Goal: Transaction & Acquisition: Obtain resource

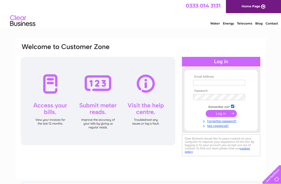
click at [221, 85] on input "text" at bounding box center [219, 83] width 52 height 6
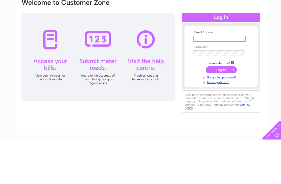
click at [207, 80] on input "text" at bounding box center [219, 83] width 53 height 6
type input "[EMAIL_ADDRESS][DOMAIN_NAME]"
click at [225, 110] on input "submit" at bounding box center [221, 113] width 31 height 7
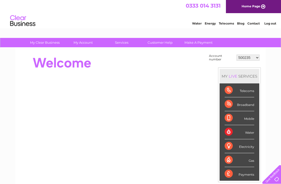
click at [163, 45] on link "Customer Help" at bounding box center [160, 42] width 42 height 9
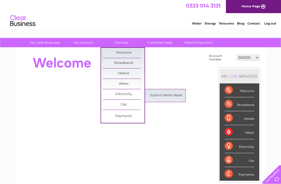
click at [168, 96] on link "Submit Meter Read" at bounding box center [166, 95] width 42 height 10
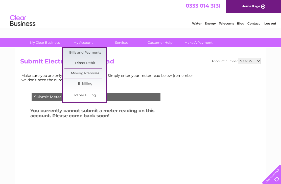
click at [95, 52] on link "Bills and Payments" at bounding box center [85, 53] width 42 height 10
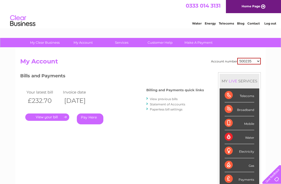
click at [34, 117] on link "." at bounding box center [47, 116] width 44 height 7
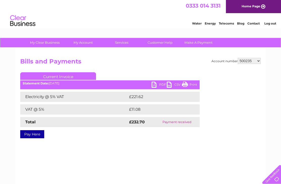
click at [159, 86] on link "PDF" at bounding box center [159, 85] width 15 height 7
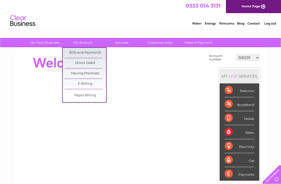
click at [97, 53] on link "Bills and Payments" at bounding box center [85, 53] width 42 height 10
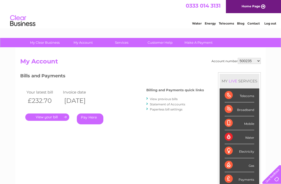
click at [60, 115] on link "." at bounding box center [47, 116] width 44 height 7
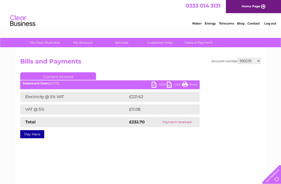
click at [156, 86] on link "PDF" at bounding box center [159, 85] width 15 height 7
